Goal: Information Seeking & Learning: Learn about a topic

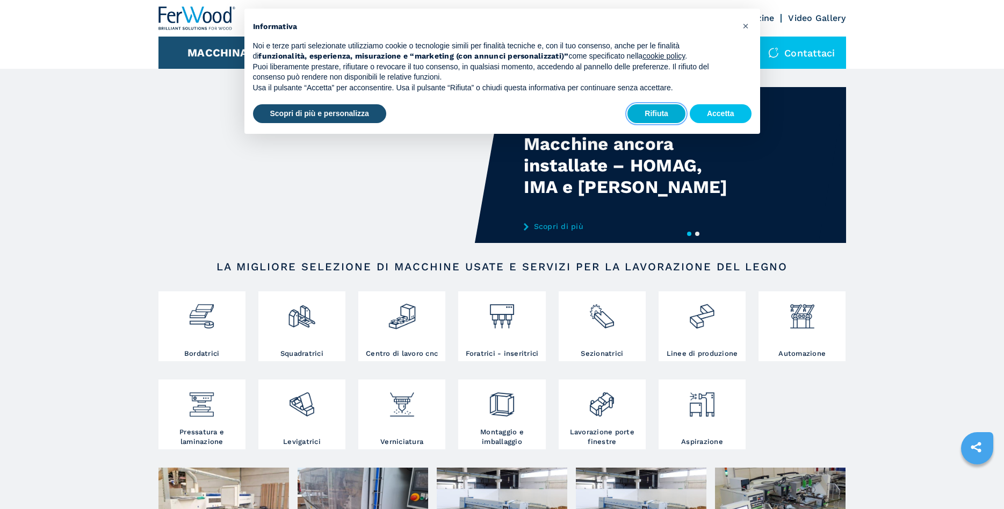
click at [655, 113] on button "Rifiuta" at bounding box center [657, 113] width 58 height 19
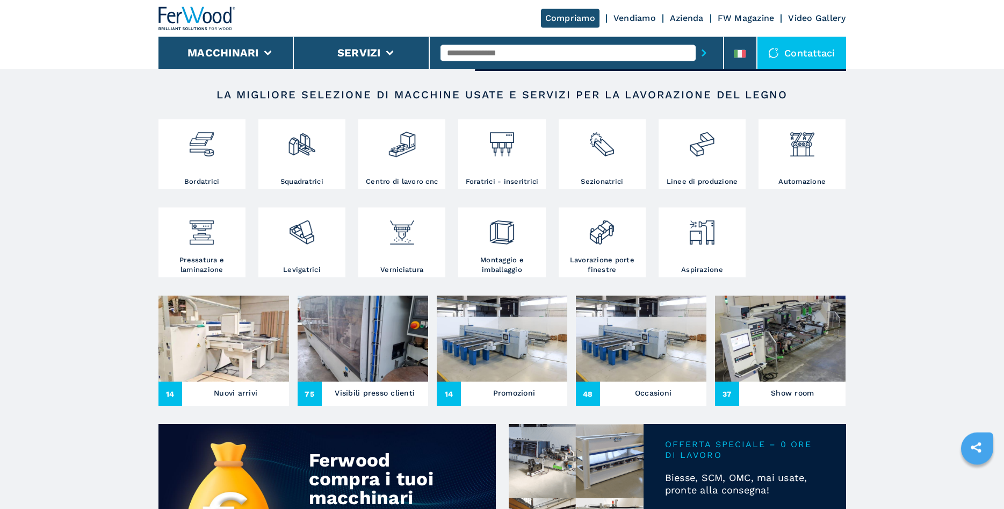
scroll to position [274, 0]
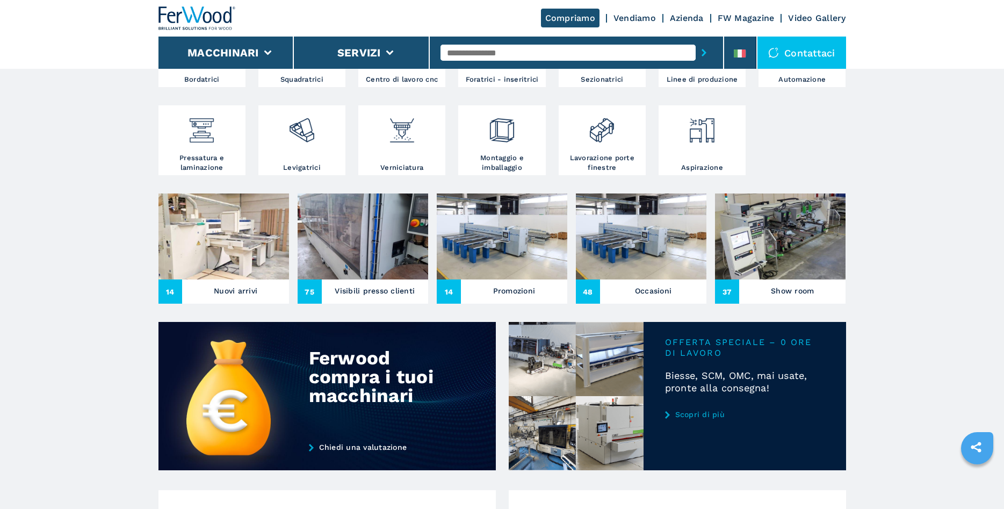
click at [231, 288] on h3 "Nuovi arrivi" at bounding box center [236, 290] width 44 height 15
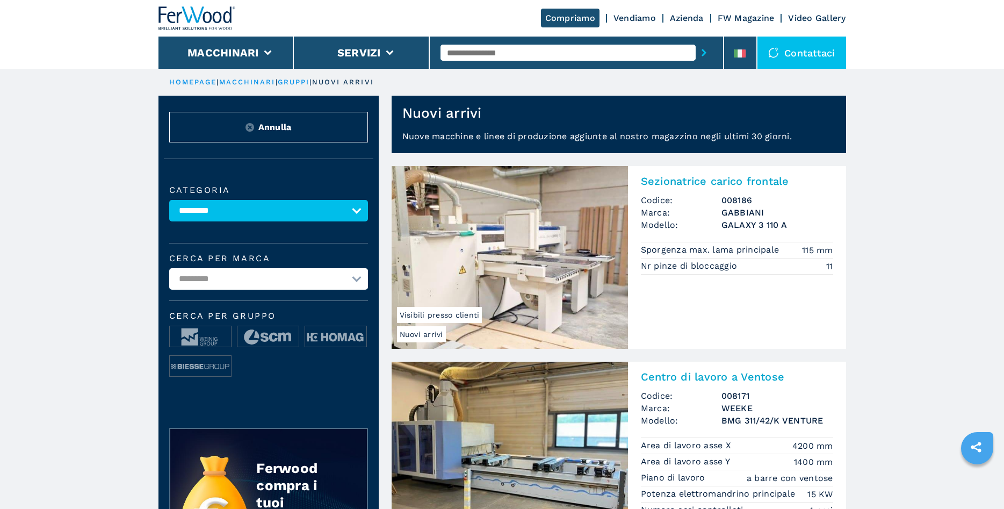
click at [509, 278] on img at bounding box center [510, 257] width 236 height 183
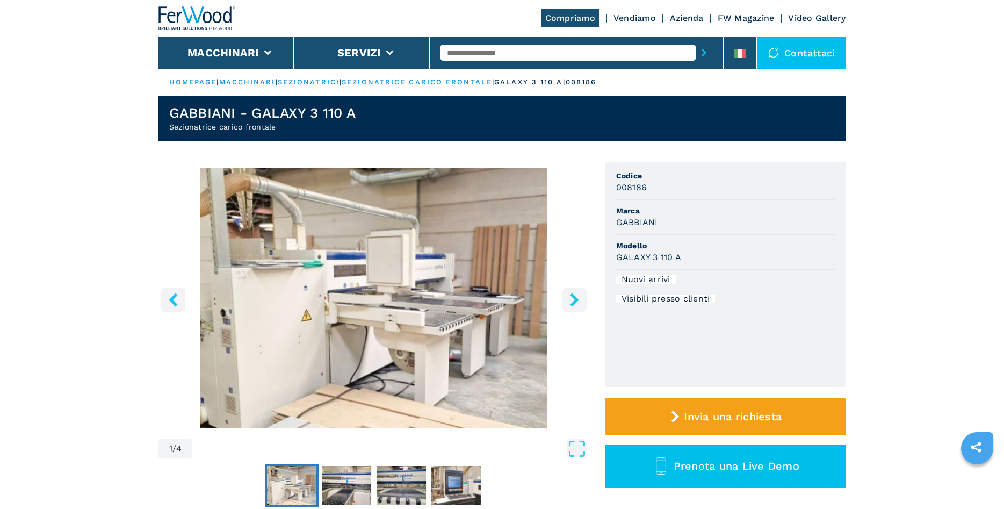
click at [573, 306] on icon "right-button" at bounding box center [574, 299] width 9 height 13
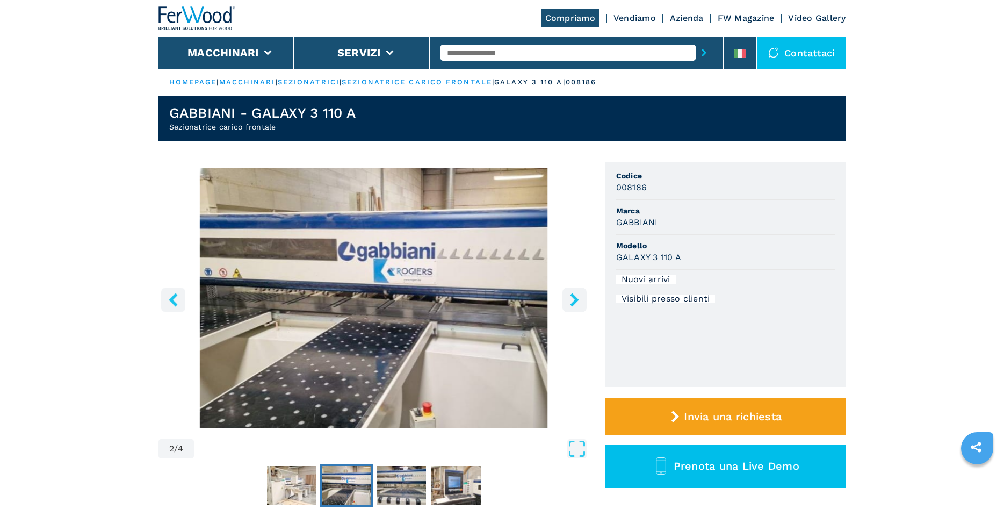
click at [573, 306] on icon "right-button" at bounding box center [574, 299] width 9 height 13
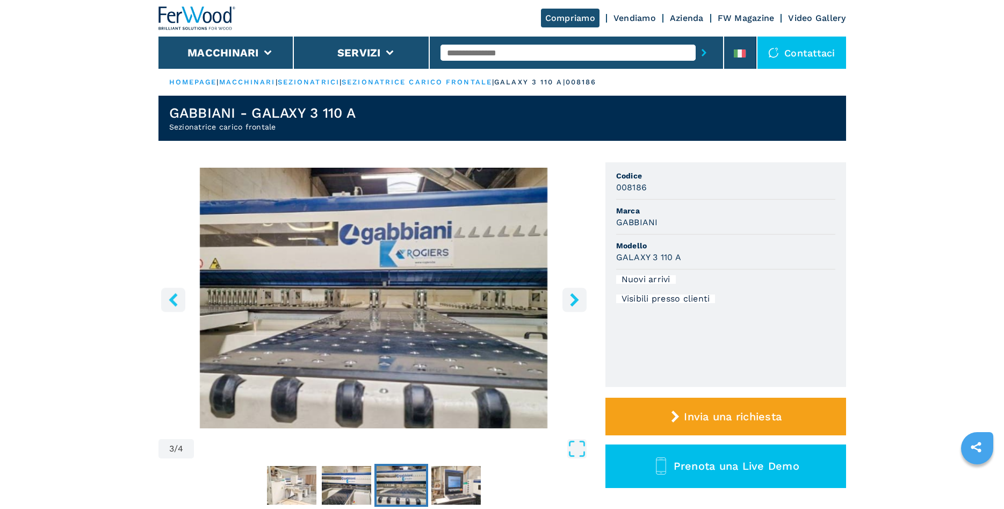
click at [573, 306] on icon "right-button" at bounding box center [574, 299] width 9 height 13
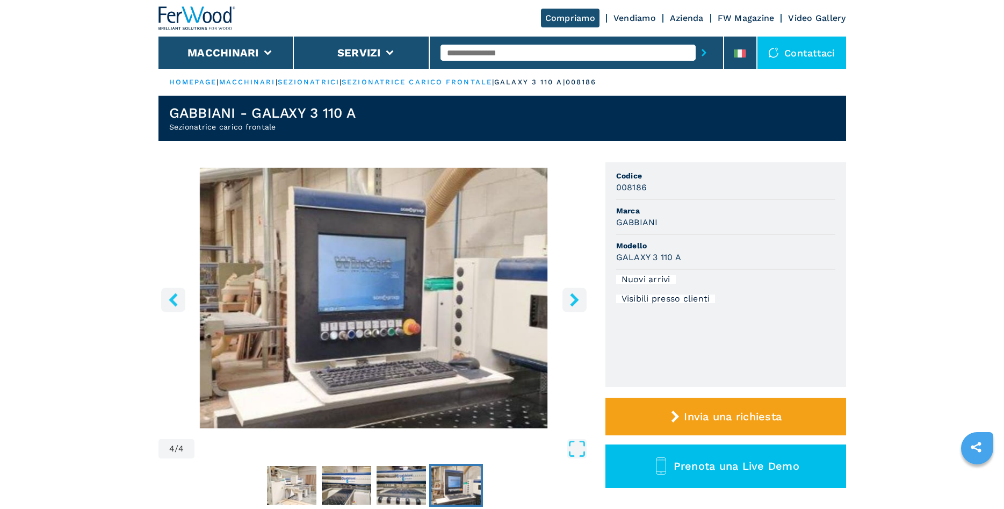
click at [573, 304] on icon "right-button" at bounding box center [574, 299] width 9 height 13
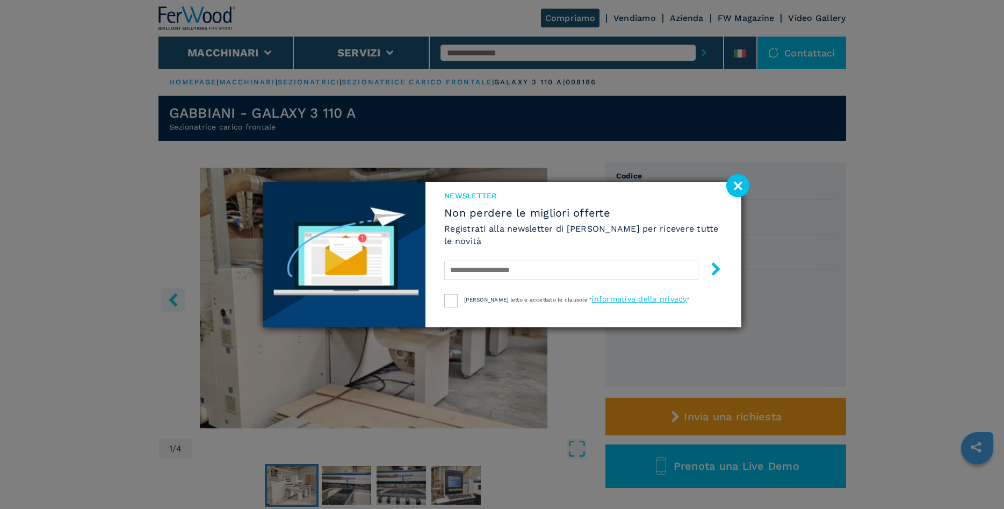
click at [734, 189] on image at bounding box center [738, 185] width 23 height 23
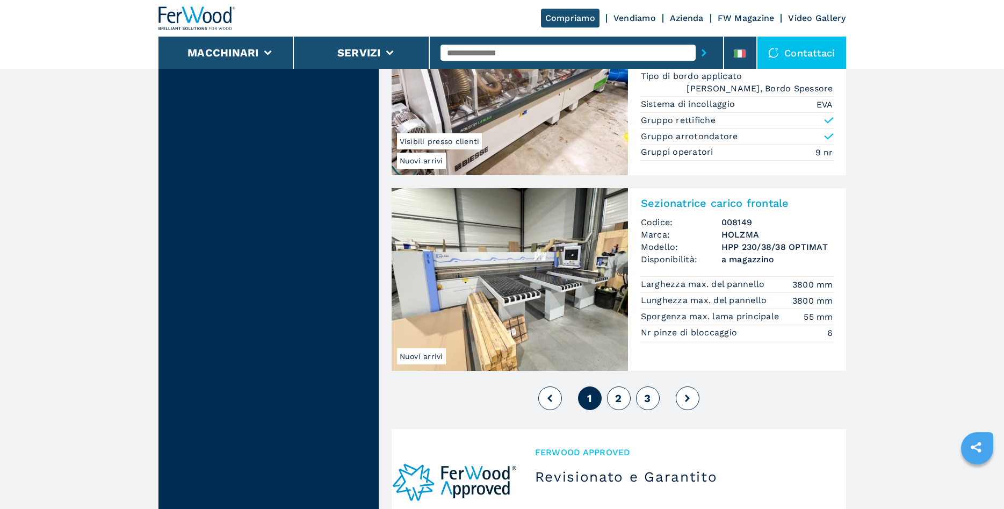
scroll to position [2522, 0]
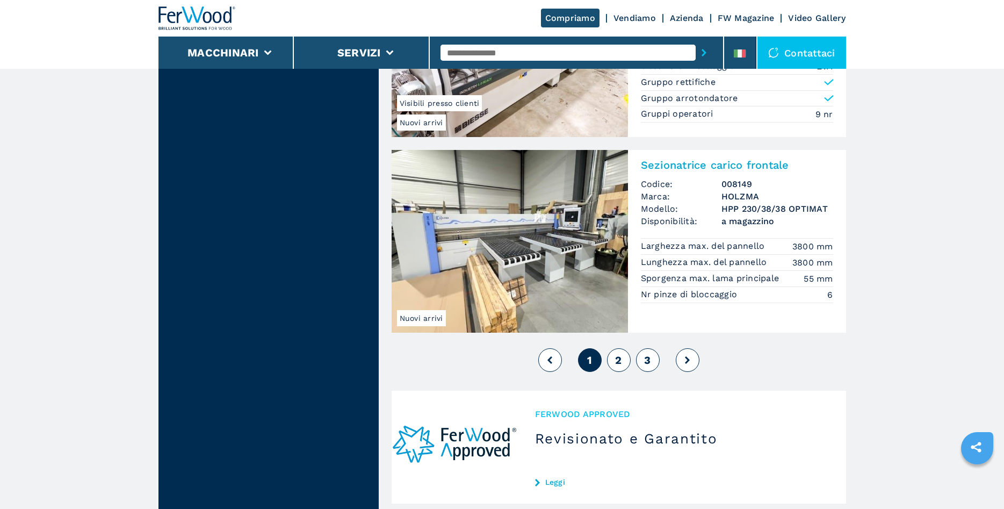
click at [591, 228] on img at bounding box center [510, 241] width 236 height 183
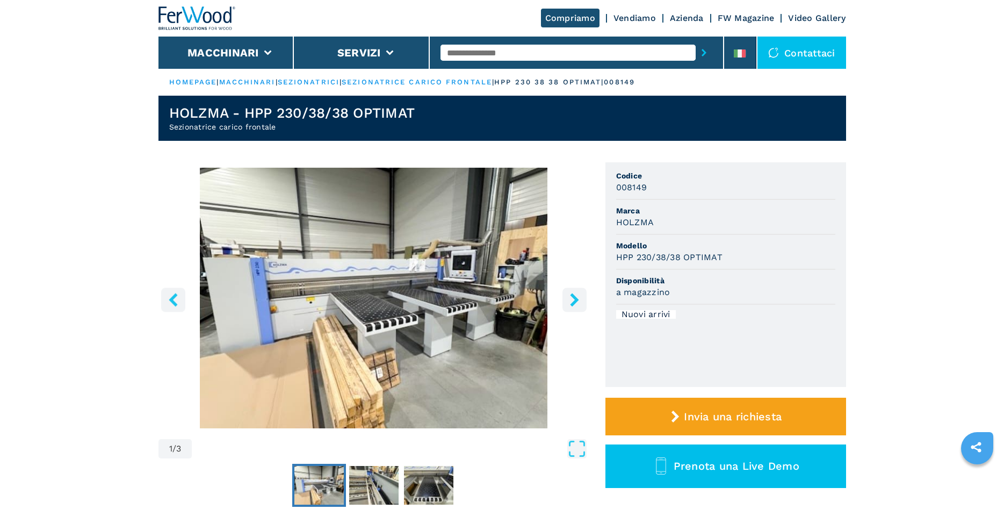
click at [573, 305] on icon "right-button" at bounding box center [574, 299] width 9 height 13
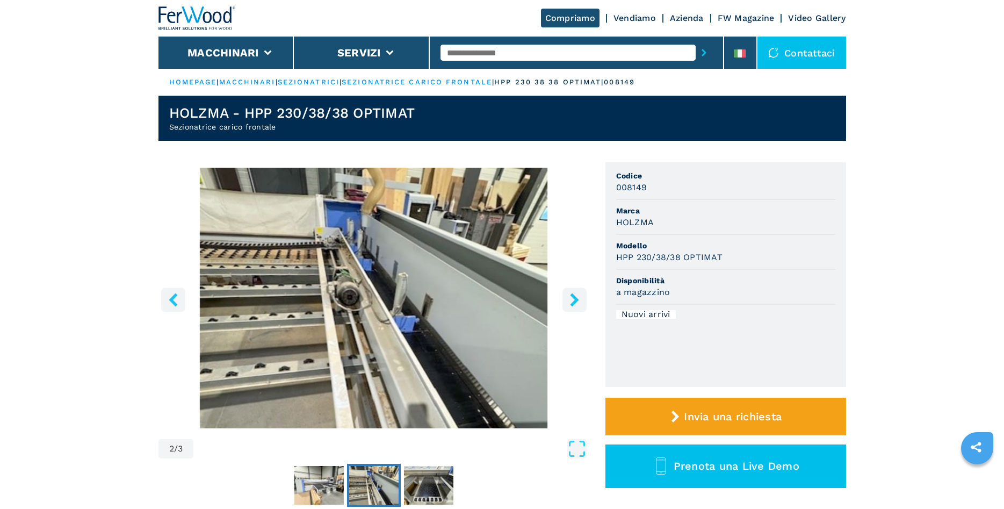
click at [573, 305] on icon "right-button" at bounding box center [574, 299] width 9 height 13
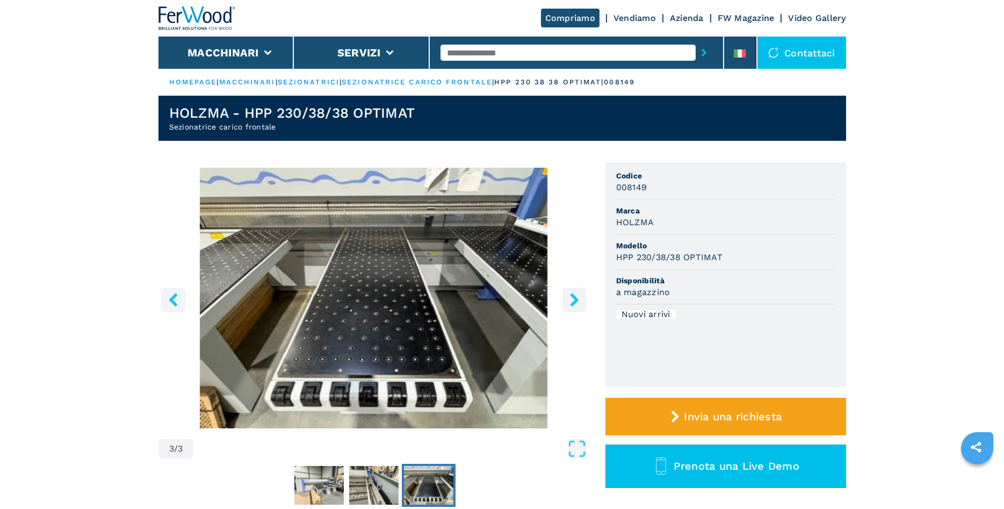
click at [573, 304] on icon "right-button" at bounding box center [574, 299] width 9 height 13
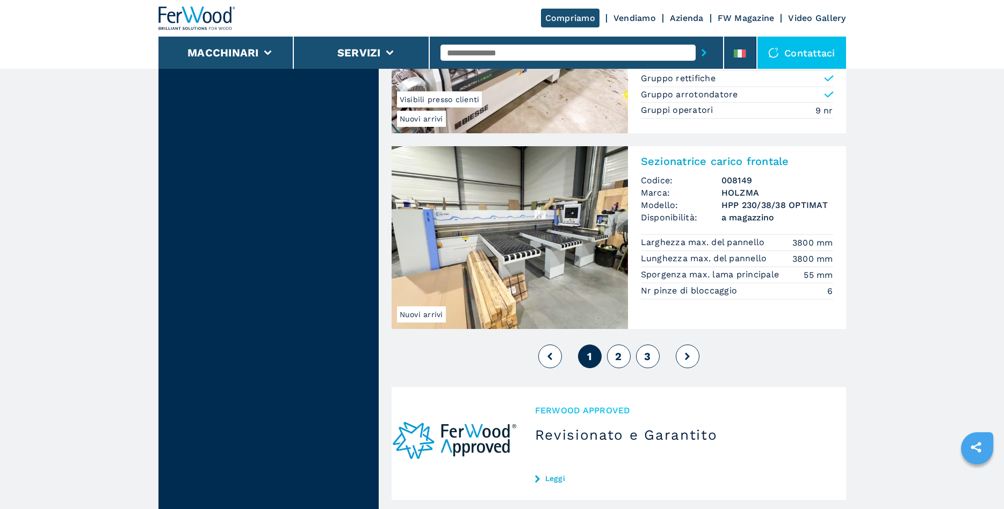
scroll to position [2522, 0]
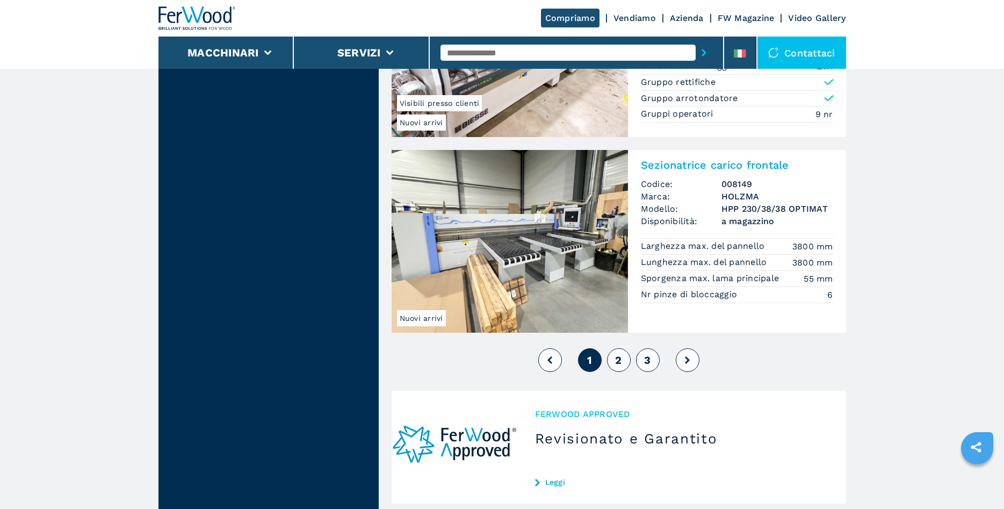
click at [623, 358] on button "2" at bounding box center [619, 360] width 24 height 24
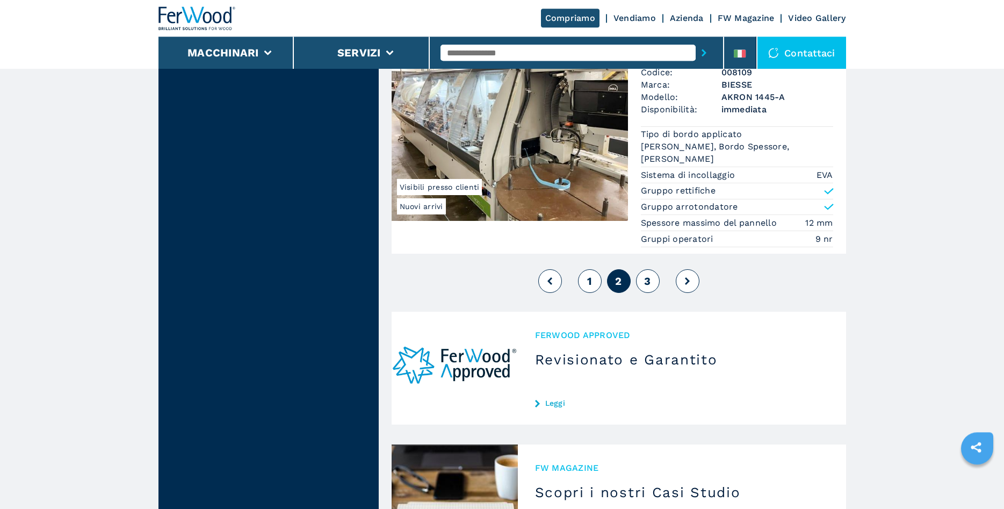
scroll to position [2631, 0]
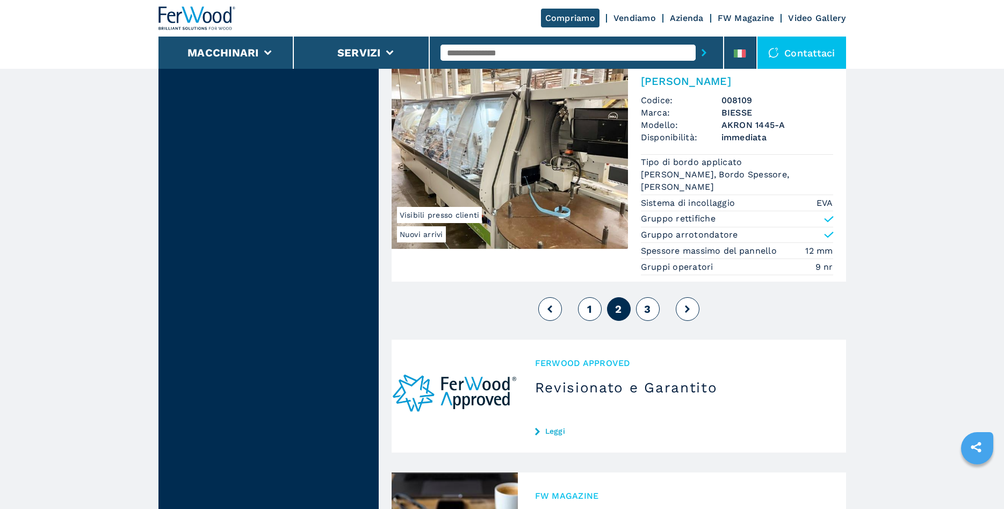
click at [647, 315] on span "3" at bounding box center [647, 309] width 6 height 13
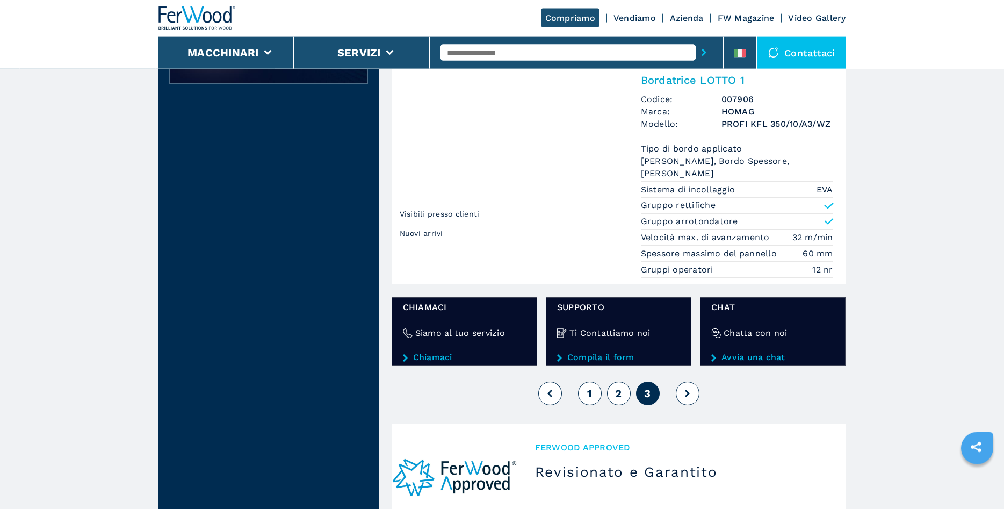
scroll to position [548, 0]
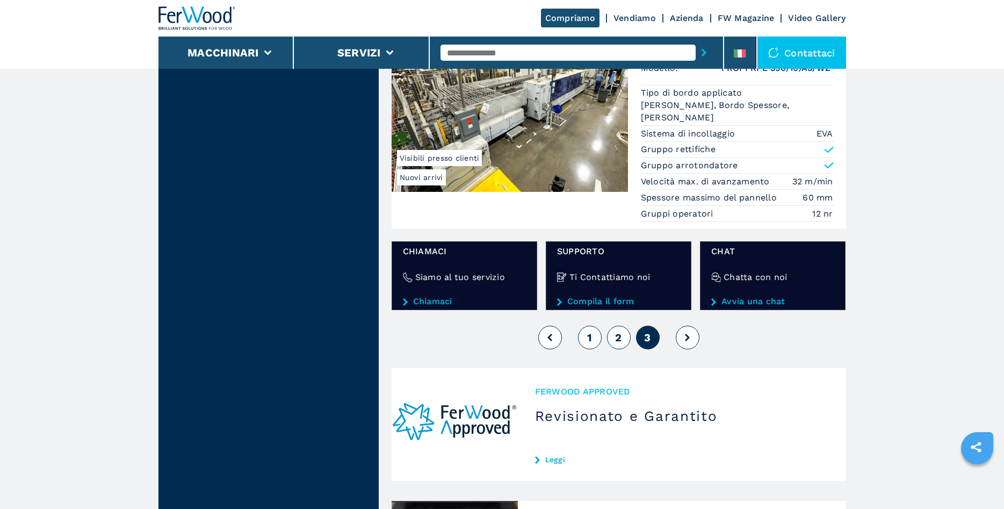
click at [594, 337] on button "1" at bounding box center [590, 338] width 24 height 24
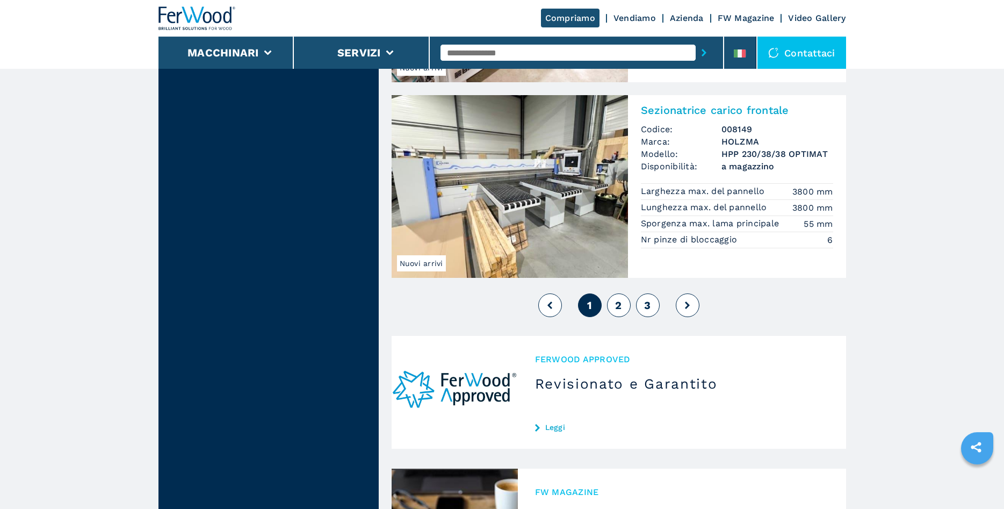
scroll to position [2631, 0]
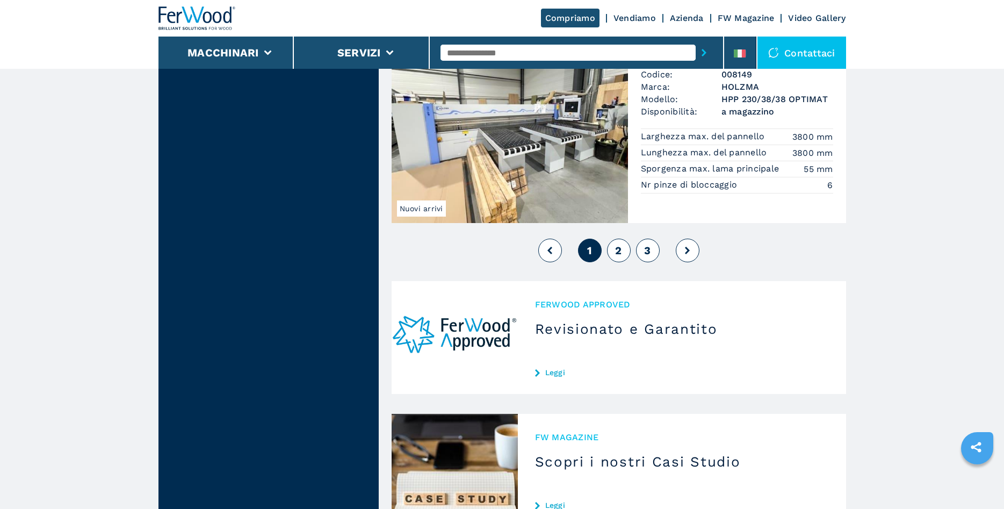
click at [618, 253] on span "2" at bounding box center [618, 250] width 6 height 13
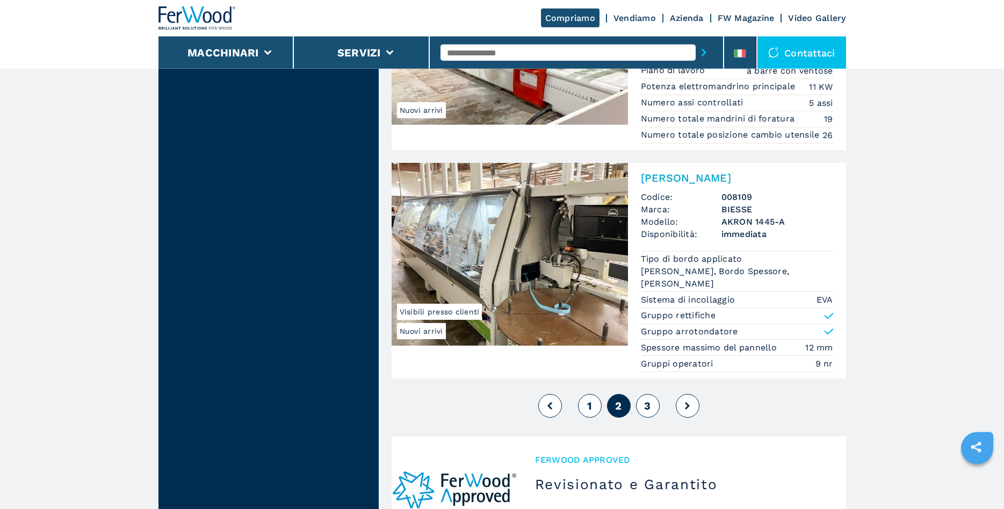
scroll to position [2586, 0]
